Goal: Transaction & Acquisition: Purchase product/service

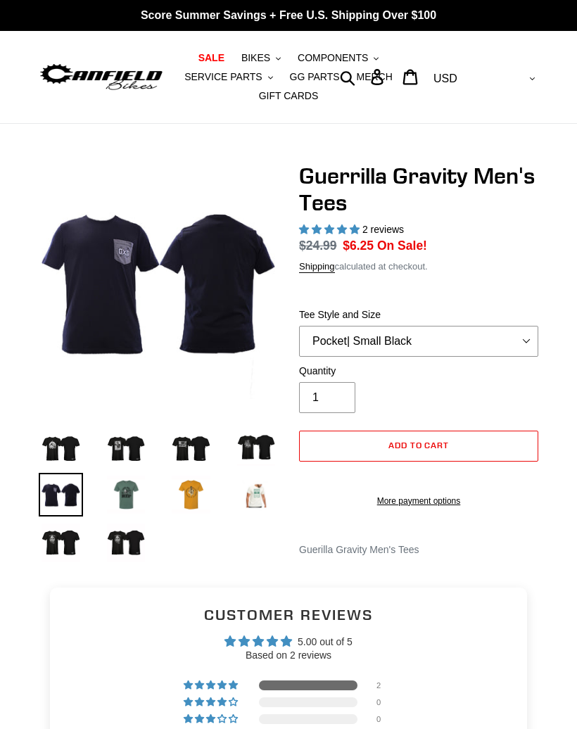
select select "highest-rating"
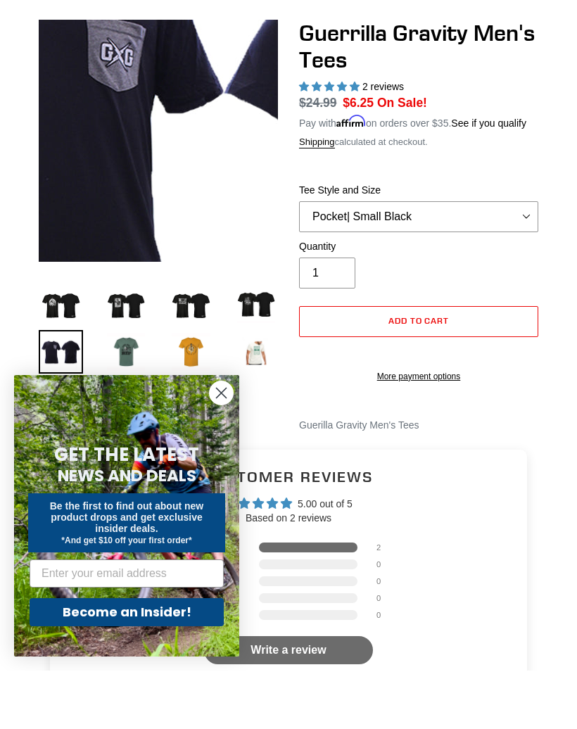
scroll to position [73, 0]
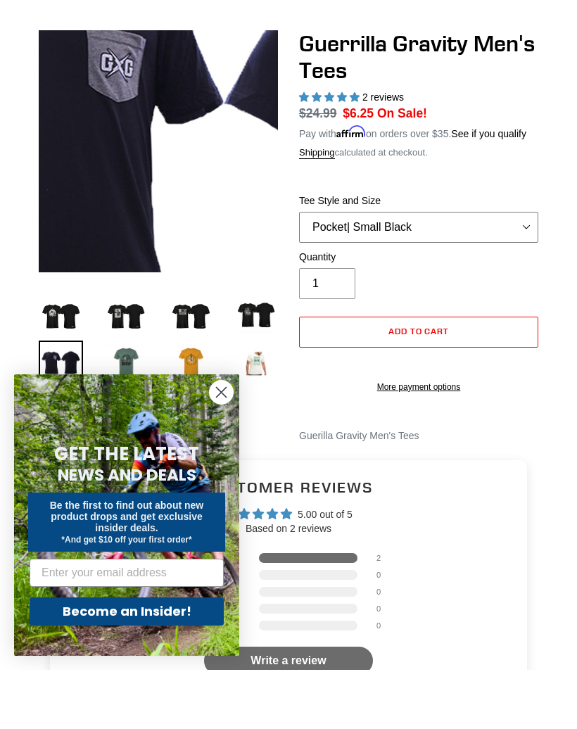
click at [491, 271] on select "Let It Rip | Small Green Let It Rip | Medium Green Megatrail | Small Black Mega…" at bounding box center [418, 286] width 239 height 31
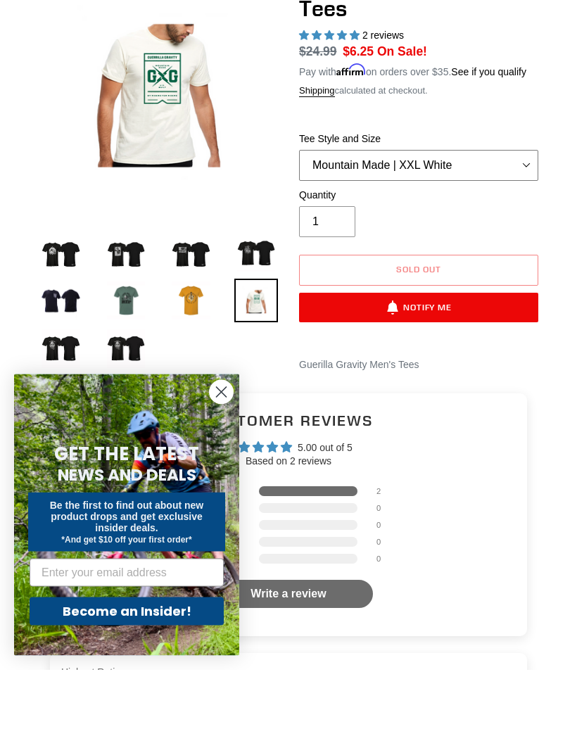
click at [530, 210] on select "Let It Rip | Small Green Let It Rip | Medium Green Megatrail | Small Black Mega…" at bounding box center [418, 225] width 239 height 31
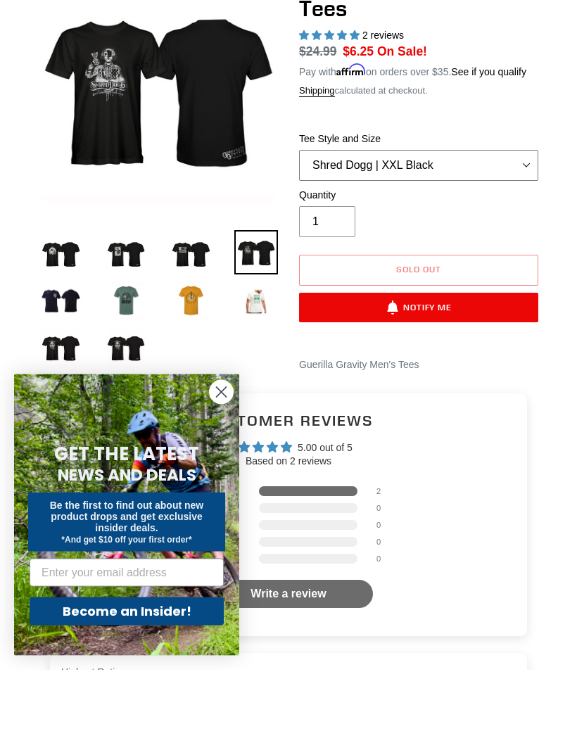
click at [526, 210] on select "Let It Rip | Small Green Let It Rip | Medium Green Megatrail | Small Black Mega…" at bounding box center [418, 225] width 239 height 31
select select "Mountain Made | XXL White"
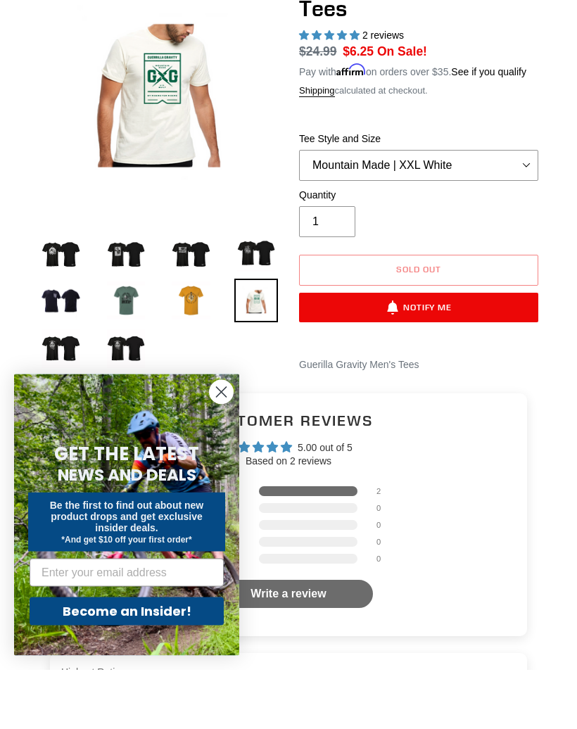
click at [249, 290] on img at bounding box center [256, 312] width 44 height 44
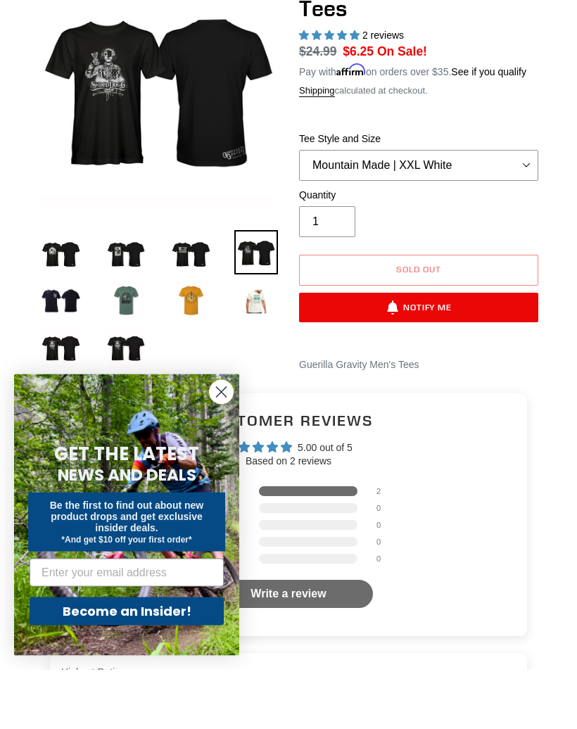
click at [199, 290] on img at bounding box center [191, 312] width 44 height 44
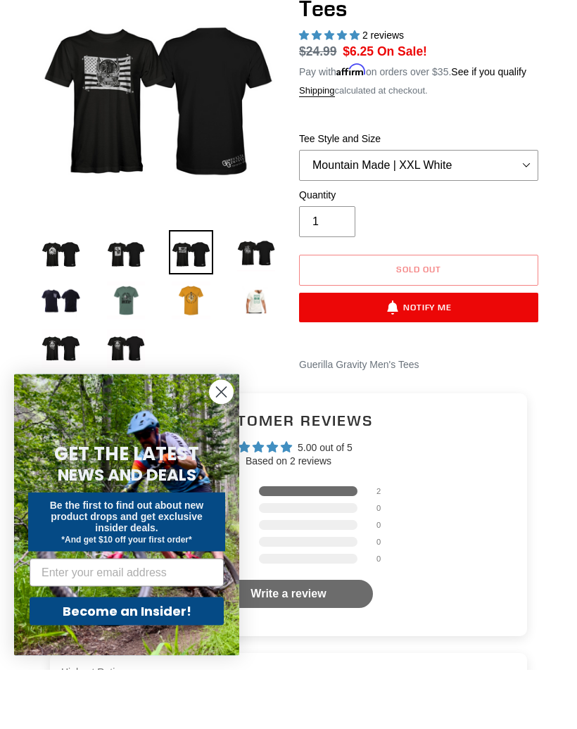
click at [137, 290] on img at bounding box center [126, 312] width 44 height 44
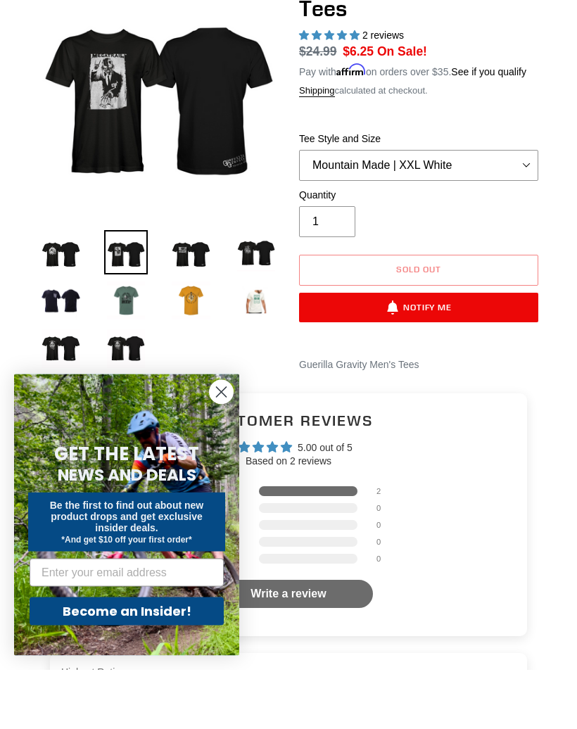
click at [75, 290] on img at bounding box center [61, 312] width 44 height 44
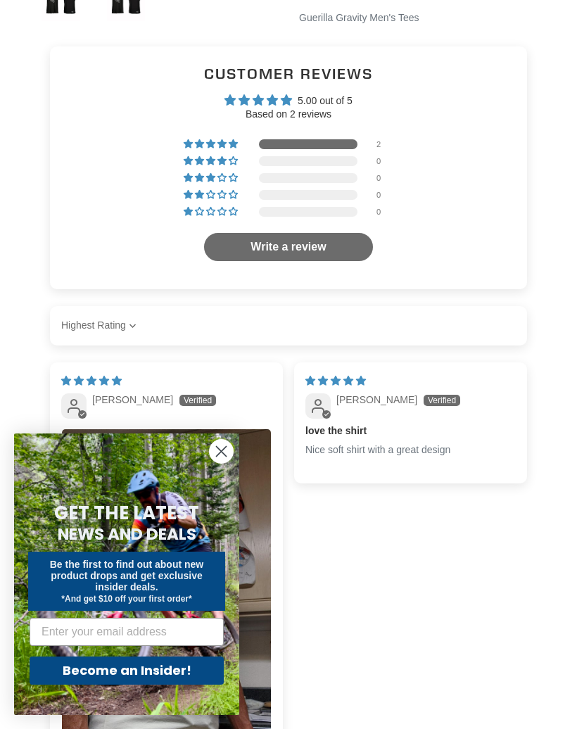
scroll to position [451, 0]
